Goal: Information Seeking & Learning: Learn about a topic

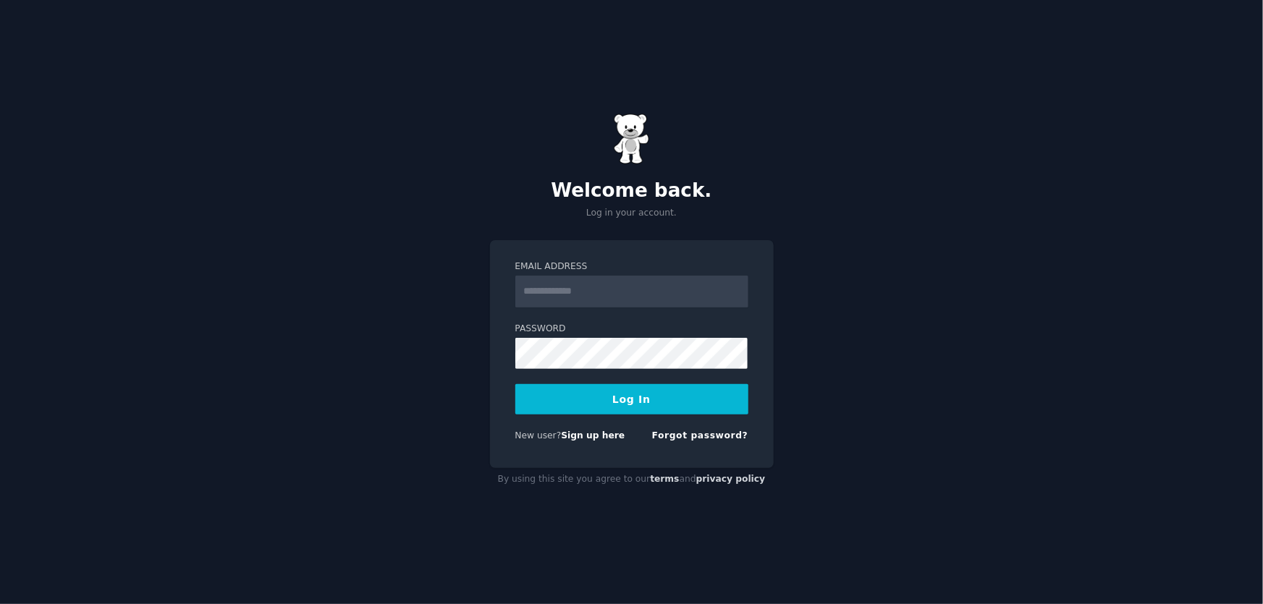
click at [578, 296] on input "Email Address" at bounding box center [631, 292] width 233 height 32
type input "**********"
click at [613, 405] on button "Log In" at bounding box center [631, 399] width 233 height 30
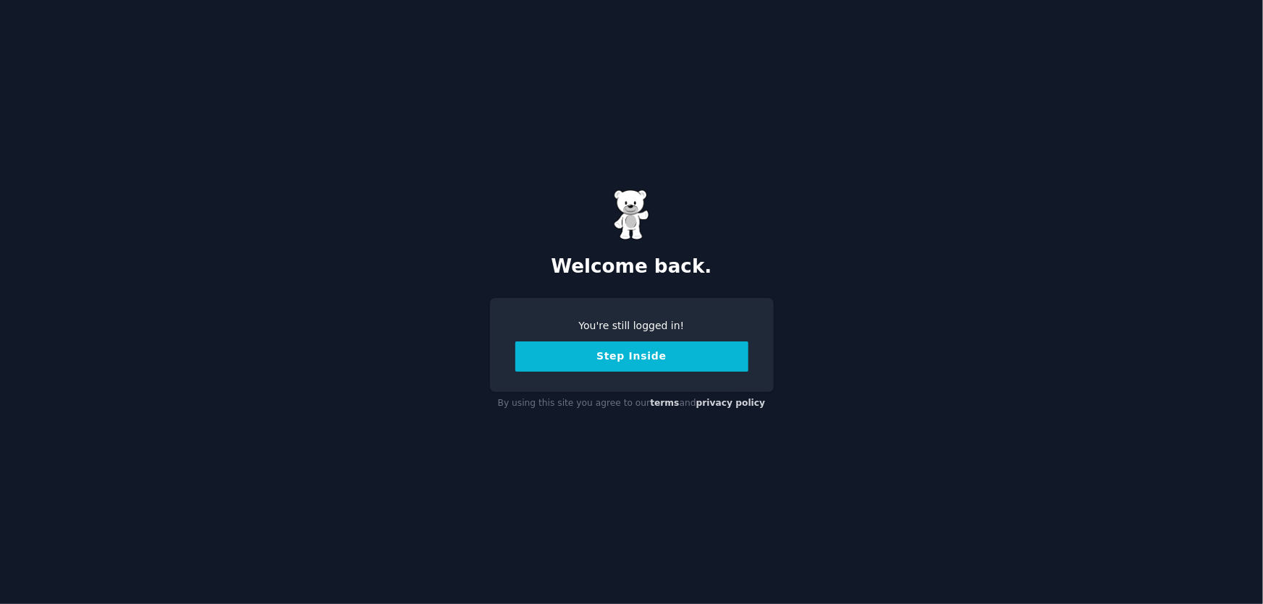
click at [598, 363] on button "Step Inside" at bounding box center [631, 357] width 233 height 30
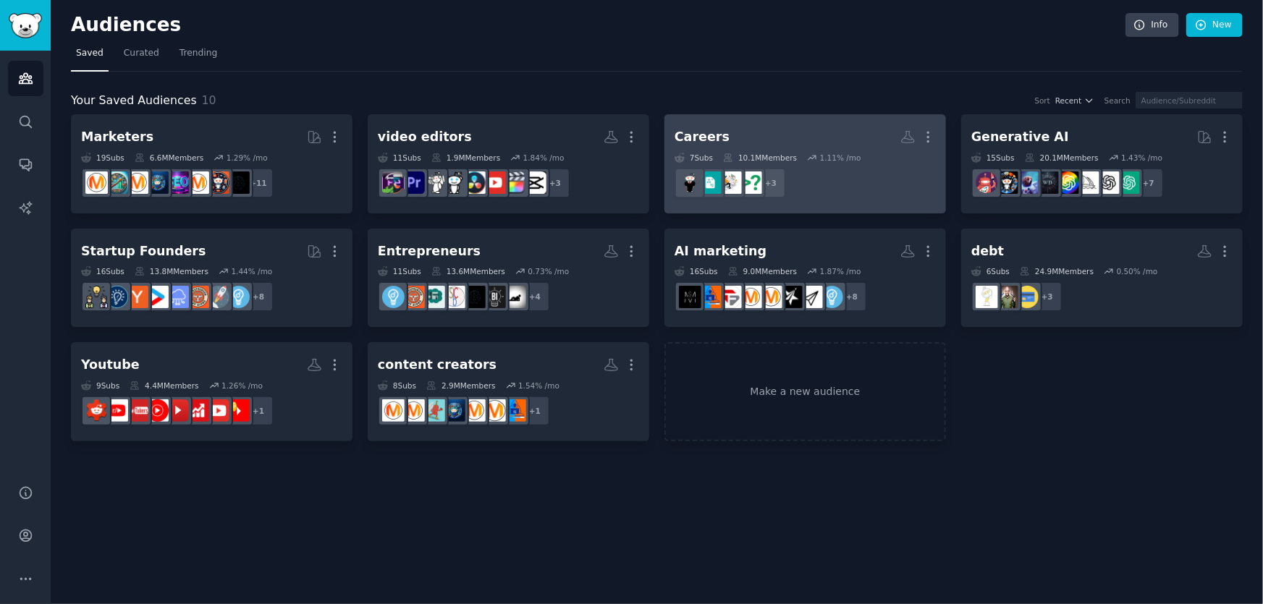
click at [820, 138] on h2 "Careers More" at bounding box center [804, 136] width 261 height 25
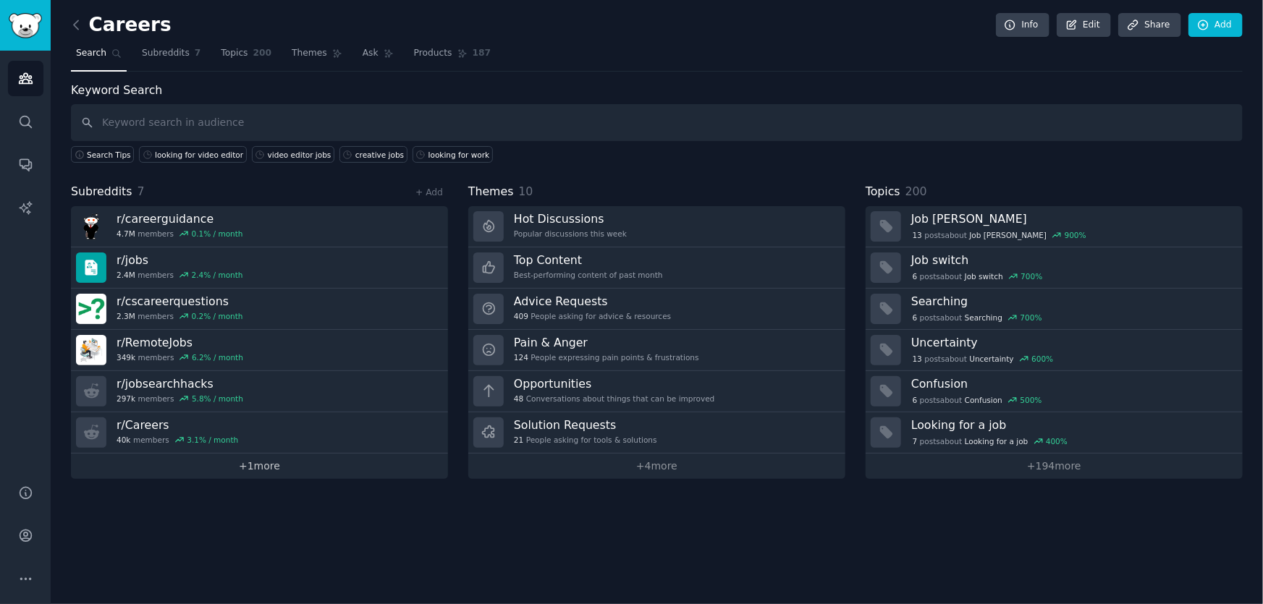
click at [277, 464] on link "+ 1 more" at bounding box center [259, 466] width 377 height 25
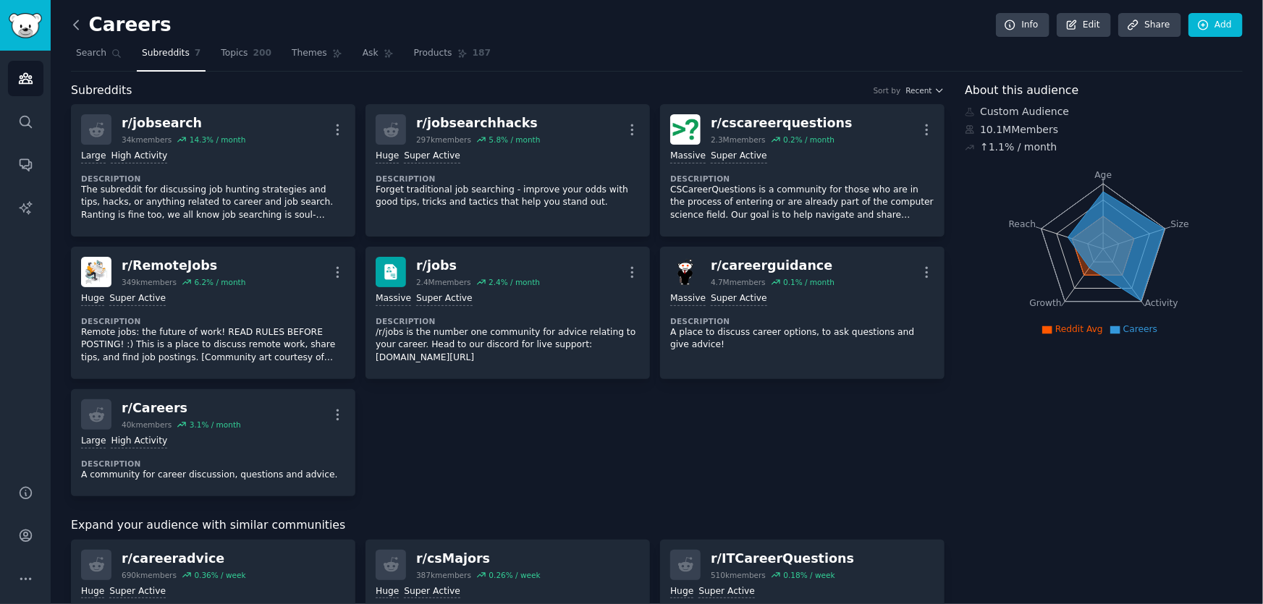
click at [78, 31] on icon at bounding box center [76, 24] width 15 height 15
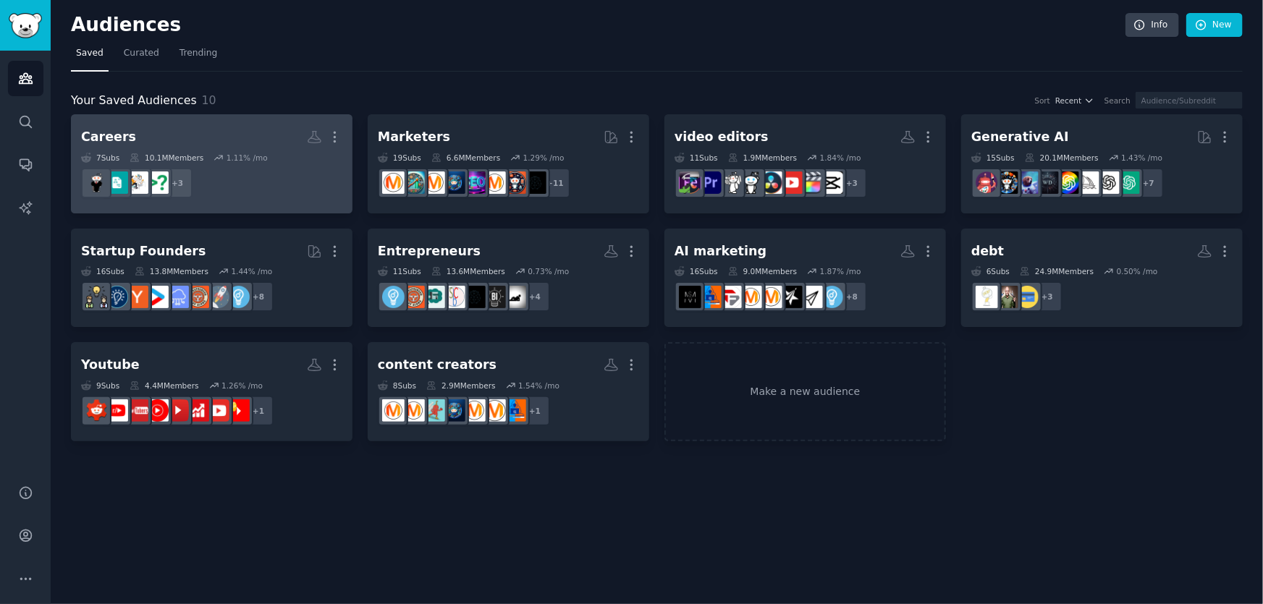
click at [173, 145] on h2 "Careers More" at bounding box center [211, 136] width 261 height 25
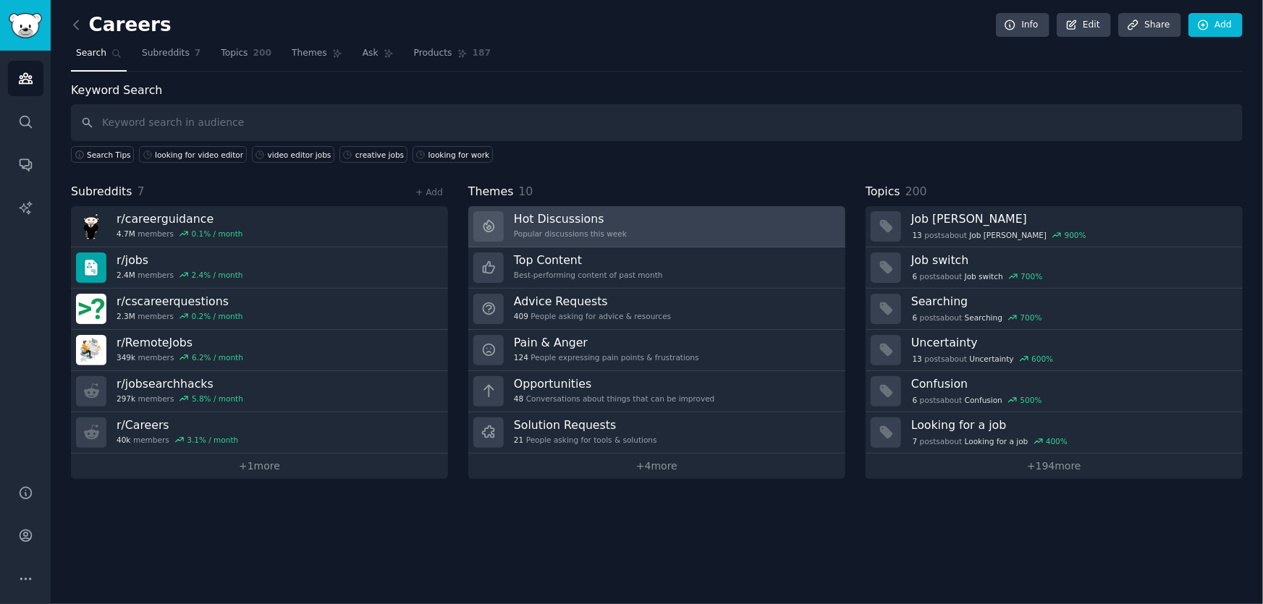
click at [609, 232] on div "Popular discussions this week" at bounding box center [570, 234] width 113 height 10
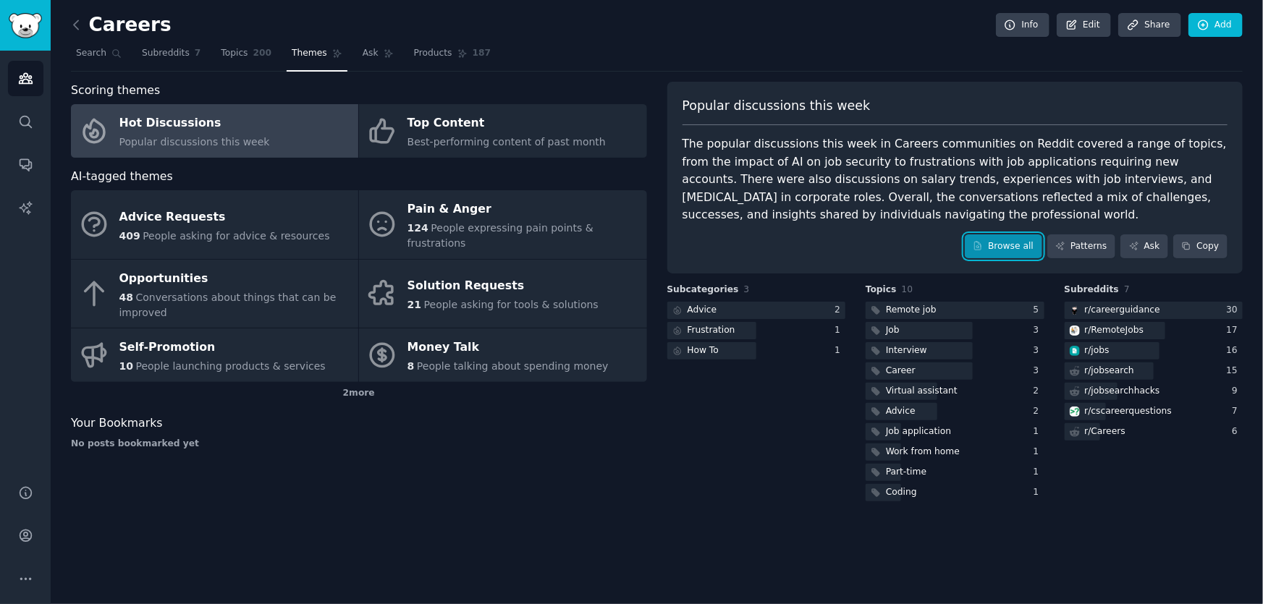
click at [1013, 246] on link "Browse all" at bounding box center [1003, 246] width 77 height 25
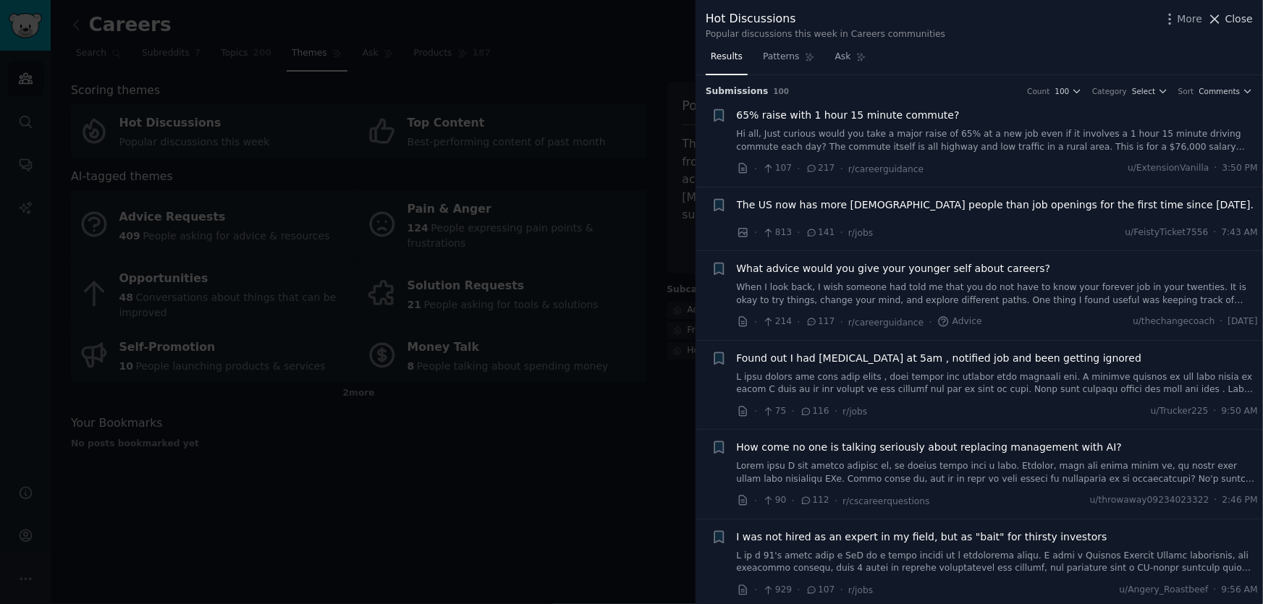
click at [1234, 24] on span "Close" at bounding box center [1238, 19] width 27 height 15
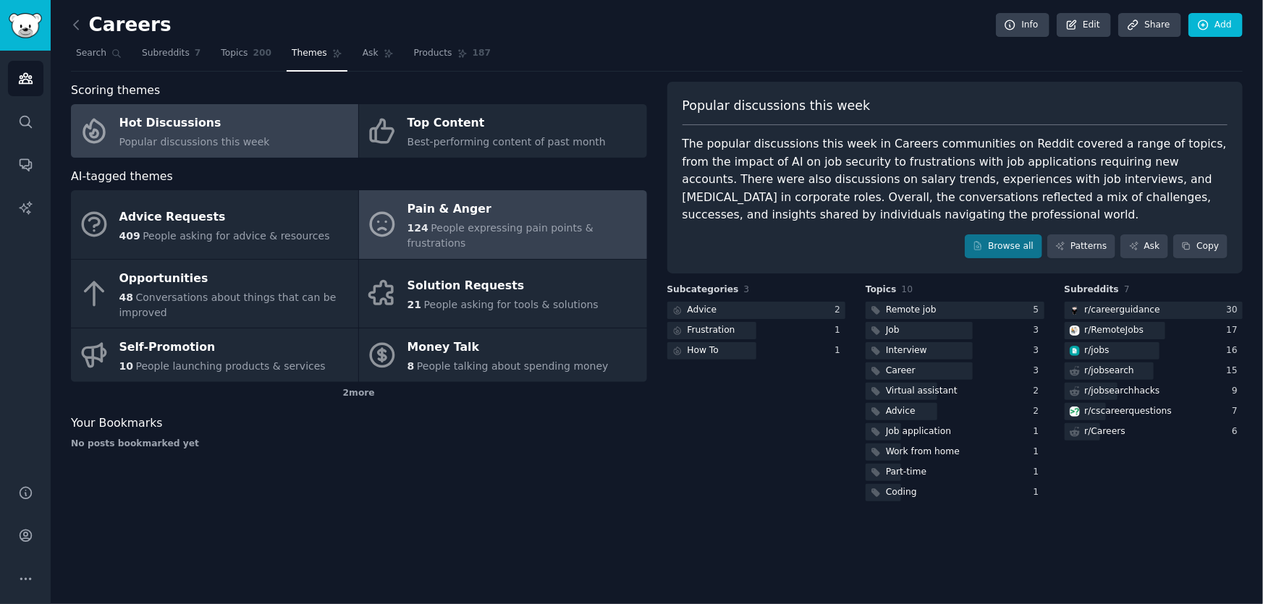
click at [518, 218] on div "Pain & Anger" at bounding box center [523, 209] width 232 height 23
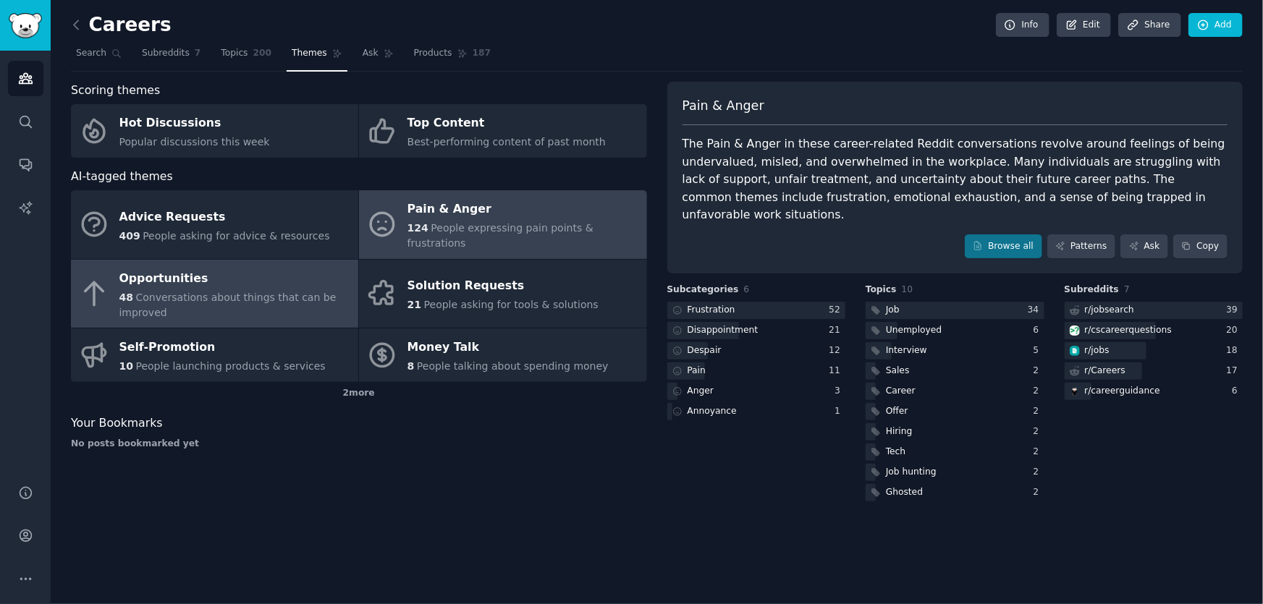
click at [164, 290] on div "48 Conversations about things that can be improved" at bounding box center [235, 305] width 232 height 30
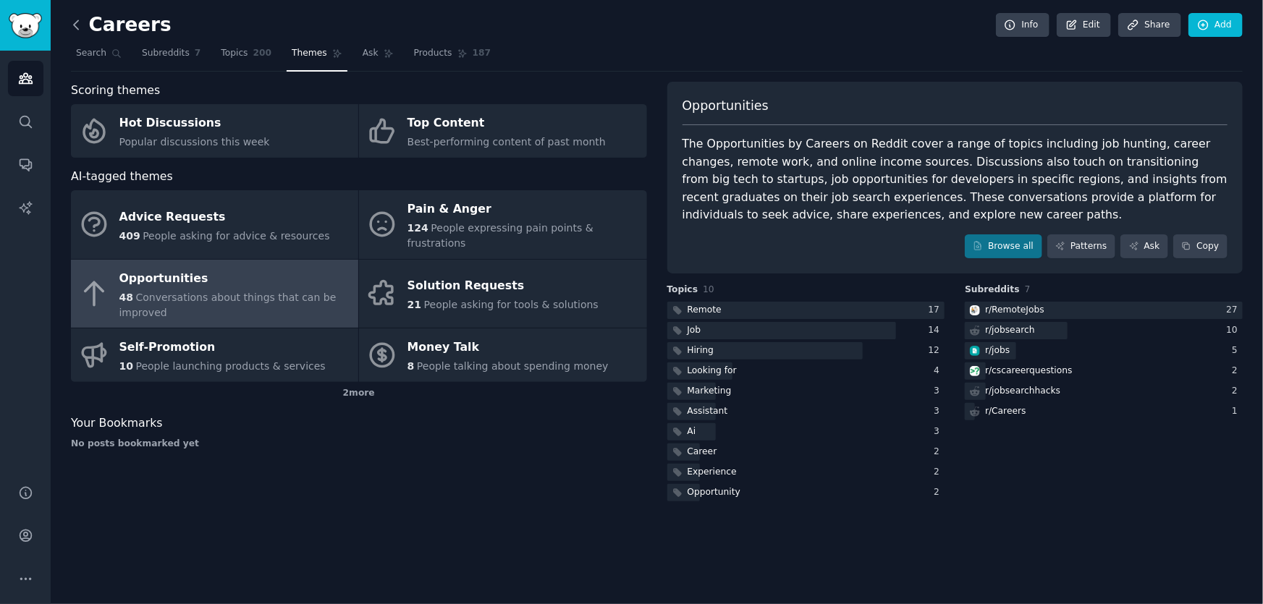
click at [76, 24] on icon at bounding box center [76, 24] width 15 height 15
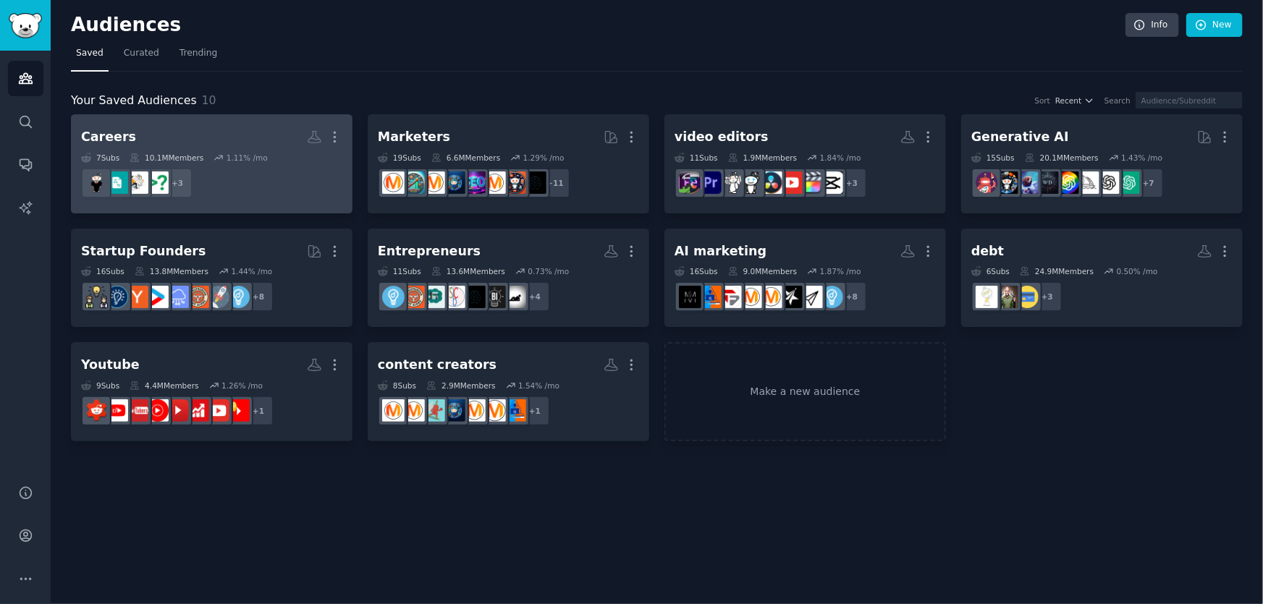
click at [206, 146] on h2 "Careers More" at bounding box center [211, 136] width 261 height 25
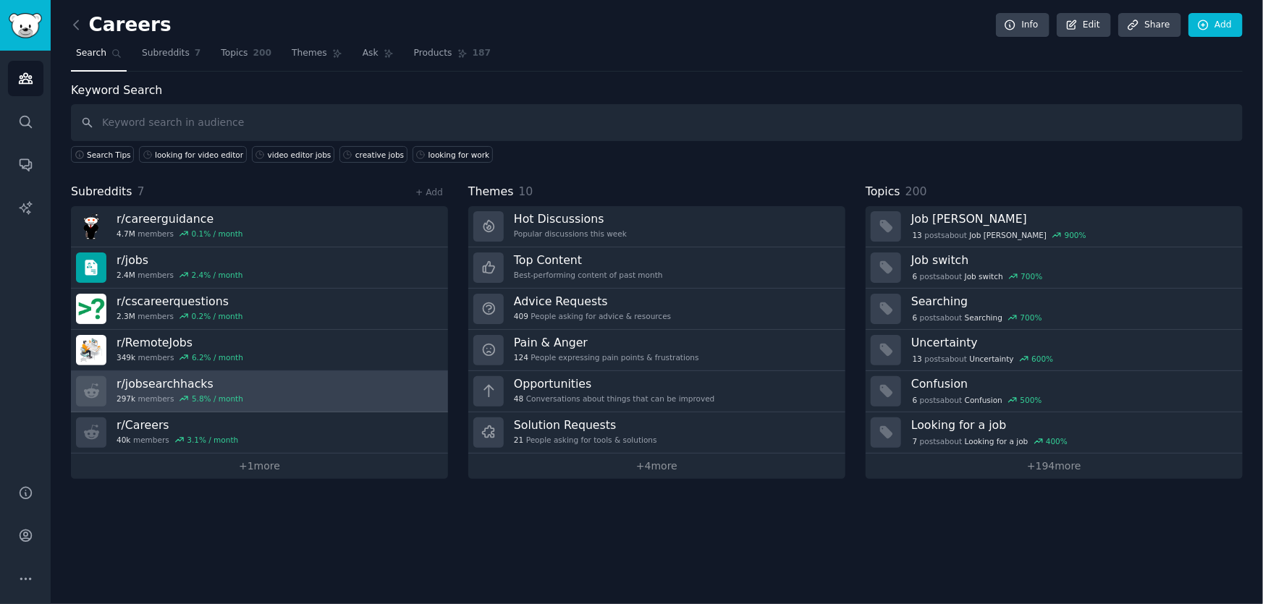
click at [191, 389] on h3 "r/ jobsearchhacks" at bounding box center [180, 383] width 127 height 15
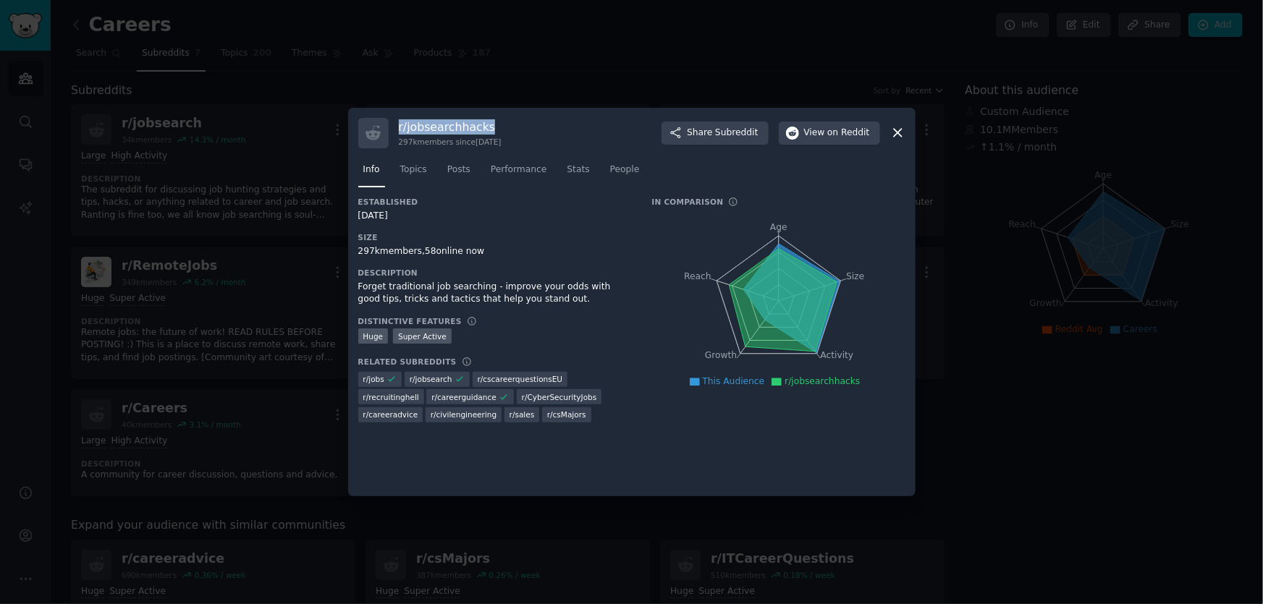
drag, startPoint x: 493, startPoint y: 124, endPoint x: 393, endPoint y: 127, distance: 99.9
click at [393, 127] on div "r/ jobsearchhacks 297k members since 05/01/2012 Share Subreddit View on Reddit" at bounding box center [631, 133] width 547 height 30
copy h3 "r/ jobsearchhacks"
